Goal: Browse casually

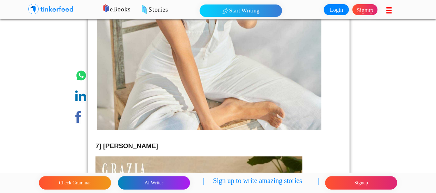
scroll to position [1171, 0]
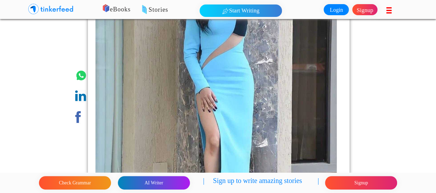
scroll to position [2617, 0]
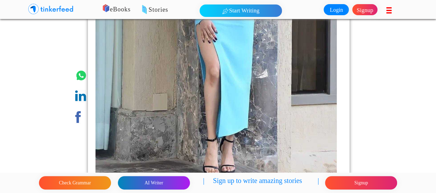
drag, startPoint x: 206, startPoint y: 66, endPoint x: 373, endPoint y: 86, distance: 168.5
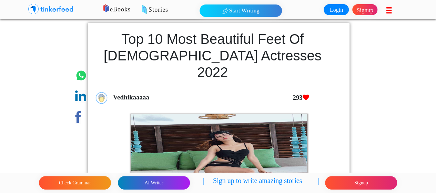
scroll to position [0, 0]
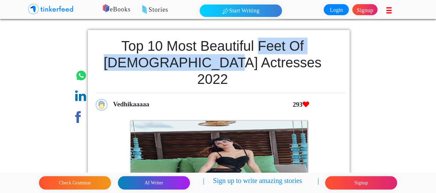
drag, startPoint x: 238, startPoint y: 45, endPoint x: 225, endPoint y: 63, distance: 22.9
click at [225, 63] on h1 "Top 10 most Beautiful Feet of Indian actresses 2022" at bounding box center [212, 63] width 234 height 50
copy h1 "Feet of Indian actresses"
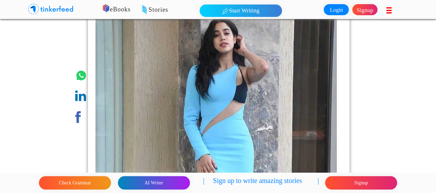
scroll to position [2548, 0]
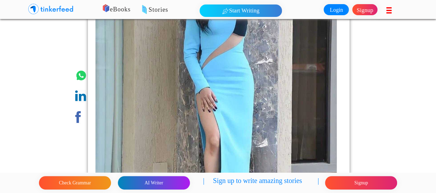
click at [69, 5] on img at bounding box center [57, 9] width 34 height 14
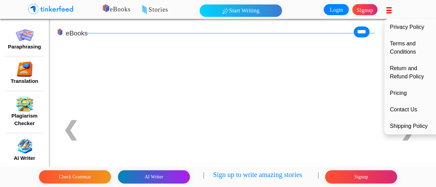
click at [389, 10] on icon at bounding box center [389, 10] width 7 height 9
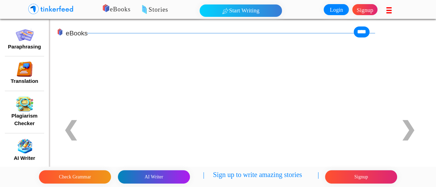
click at [30, 99] on img at bounding box center [25, 103] width 18 height 15
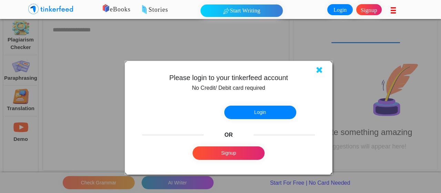
click at [318, 69] on icon at bounding box center [319, 69] width 7 height 9
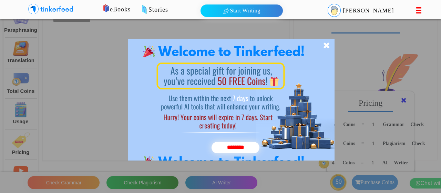
click at [329, 46] on icon at bounding box center [326, 45] width 7 height 9
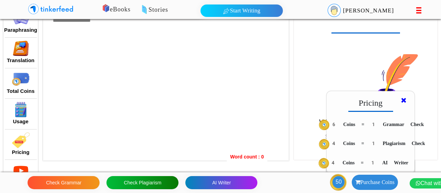
click at [223, 128] on div at bounding box center [166, 83] width 246 height 154
click at [338, 76] on div "Write something amazing Suggestions will appear here!" at bounding box center [366, 83] width 144 height 154
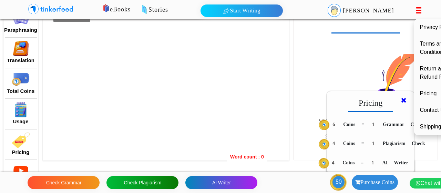
click at [414, 7] on div "Privacy Policy Terms and Conditions Return and Refund Policy Pricing Contact Us…" at bounding box center [417, 12] width 7 height 24
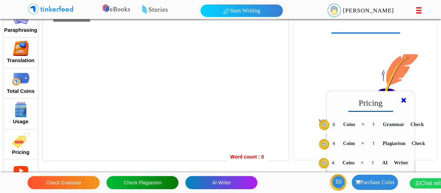
click at [102, 11] on img at bounding box center [105, 7] width 9 height 9
click at [147, 11] on img at bounding box center [144, 9] width 9 height 9
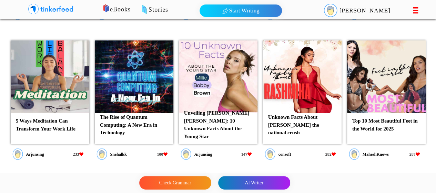
scroll to position [275, 0]
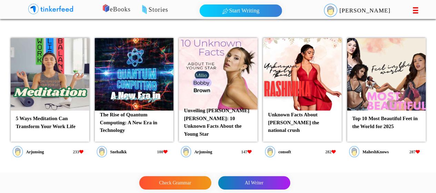
click at [391, 119] on p "Top 10 Most Beautiful Feet in the World for 2025" at bounding box center [386, 122] width 72 height 20
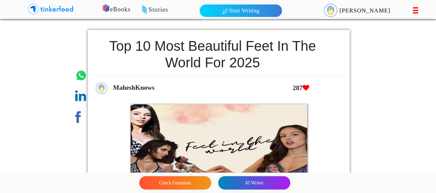
click at [57, 11] on img at bounding box center [57, 9] width 34 height 14
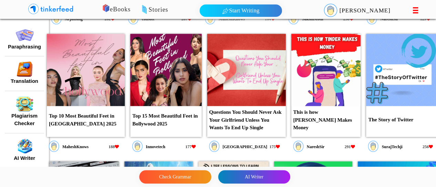
scroll to position [620, 0]
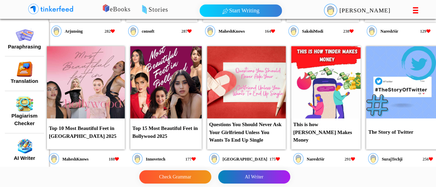
click at [98, 94] on img at bounding box center [86, 82] width 78 height 72
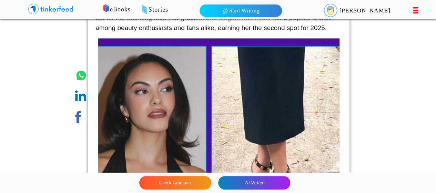
scroll to position [3059, 0]
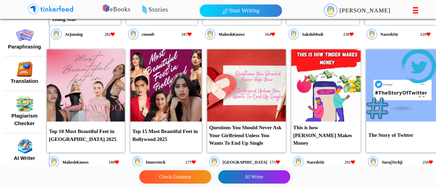
click at [164, 100] on img at bounding box center [165, 85] width 71 height 72
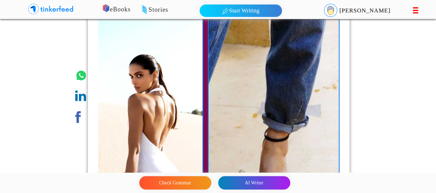
scroll to position [758, 0]
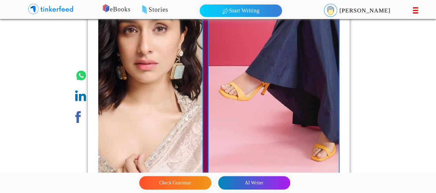
scroll to position [4714, 0]
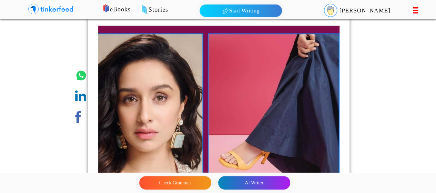
drag, startPoint x: 186, startPoint y: 93, endPoint x: 370, endPoint y: 90, distance: 184.6
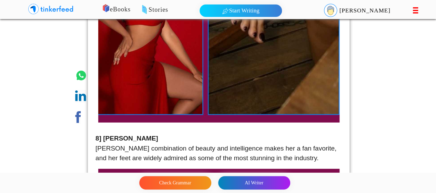
scroll to position [2288, 0]
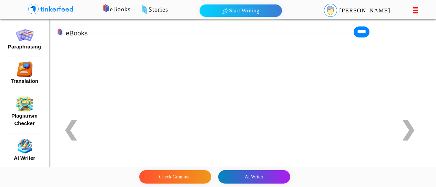
scroll to position [614, 0]
